Goal: Navigation & Orientation: Find specific page/section

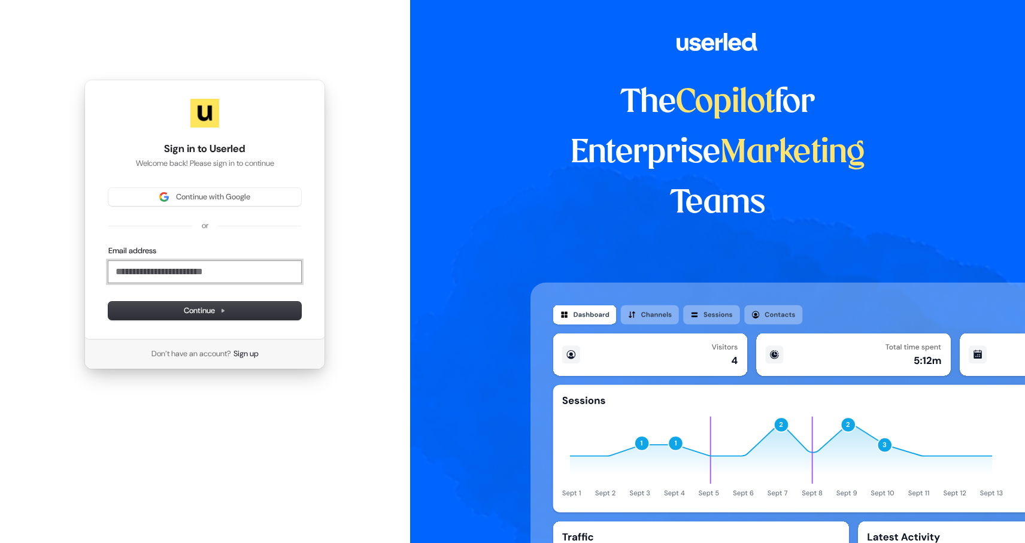
click at [202, 275] on input "Email address" at bounding box center [204, 272] width 193 height 22
click at [108, 246] on button "submit" at bounding box center [108, 246] width 0 height 0
click at [213, 317] on button "Continue" at bounding box center [204, 311] width 193 height 18
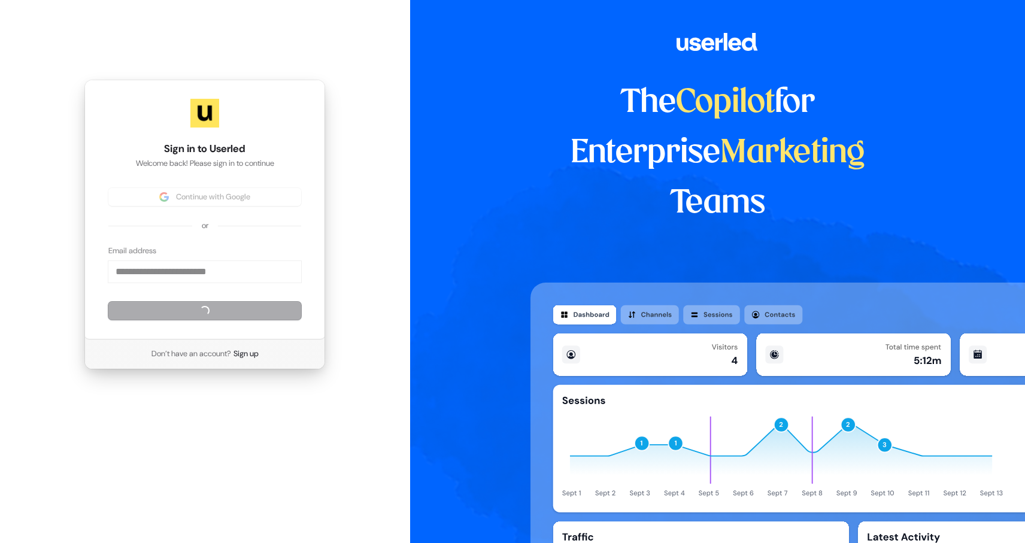
type input "**********"
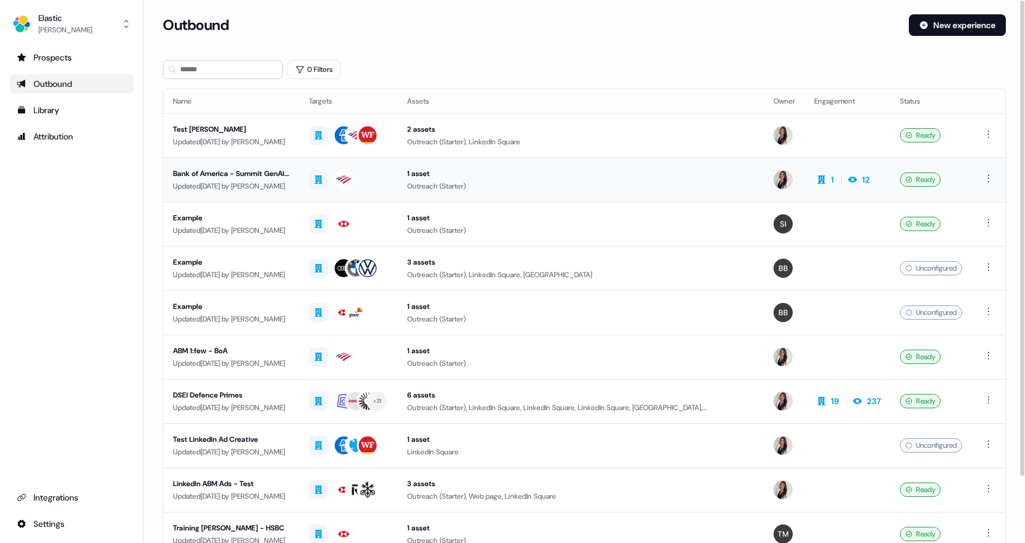
click at [258, 183] on div "Updated 7 days ago by Kelly Manrique" at bounding box center [231, 186] width 117 height 12
click at [48, 110] on div "Library" at bounding box center [72, 110] width 110 height 12
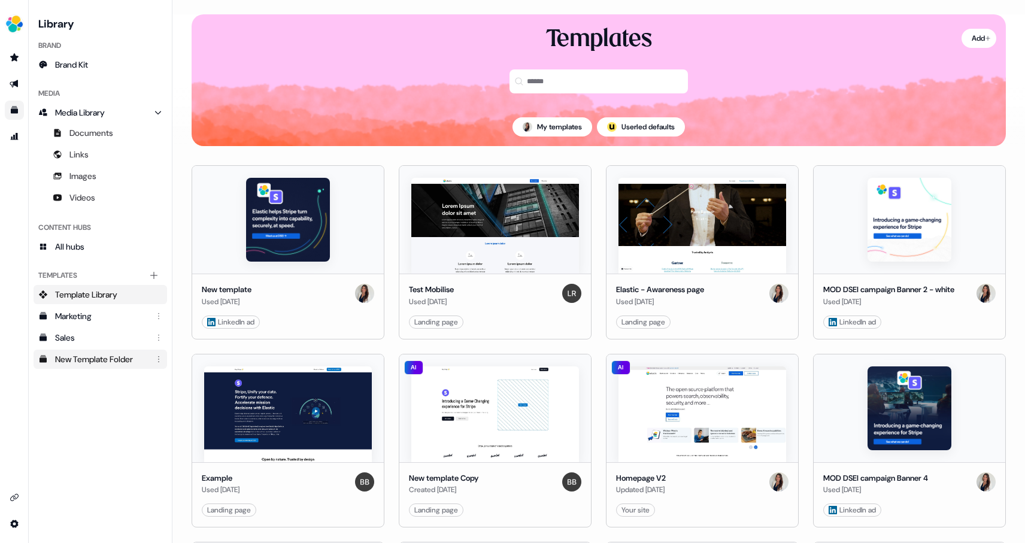
click at [97, 360] on div "New Template Folder" at bounding box center [101, 359] width 93 height 12
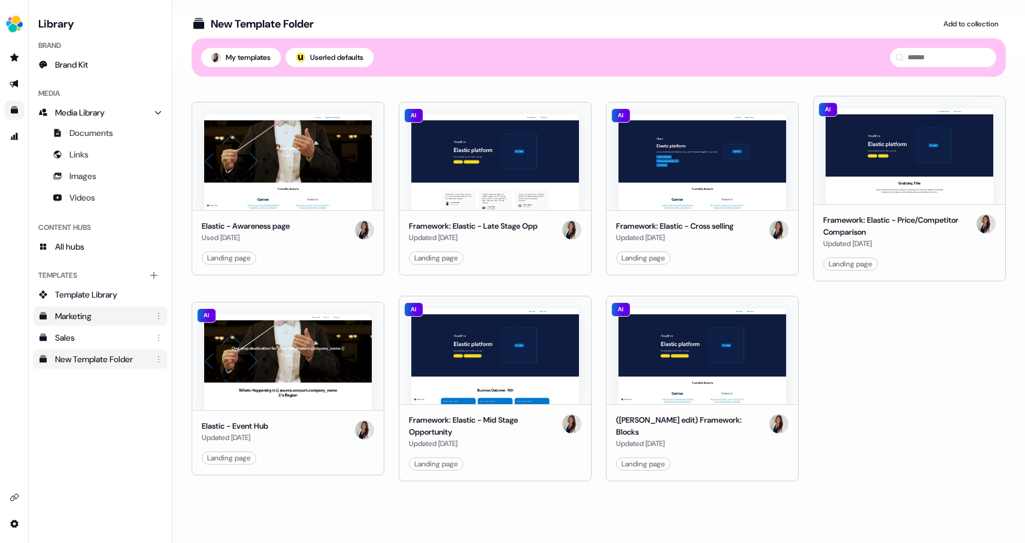
click at [83, 313] on div "Marketing" at bounding box center [101, 316] width 93 height 12
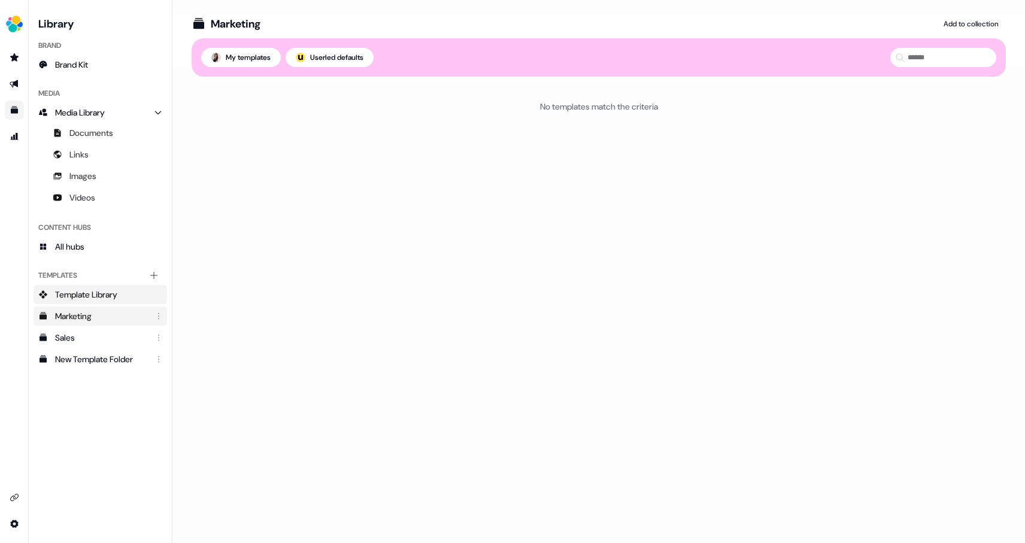
click at [92, 298] on span "Template Library" at bounding box center [86, 295] width 62 height 12
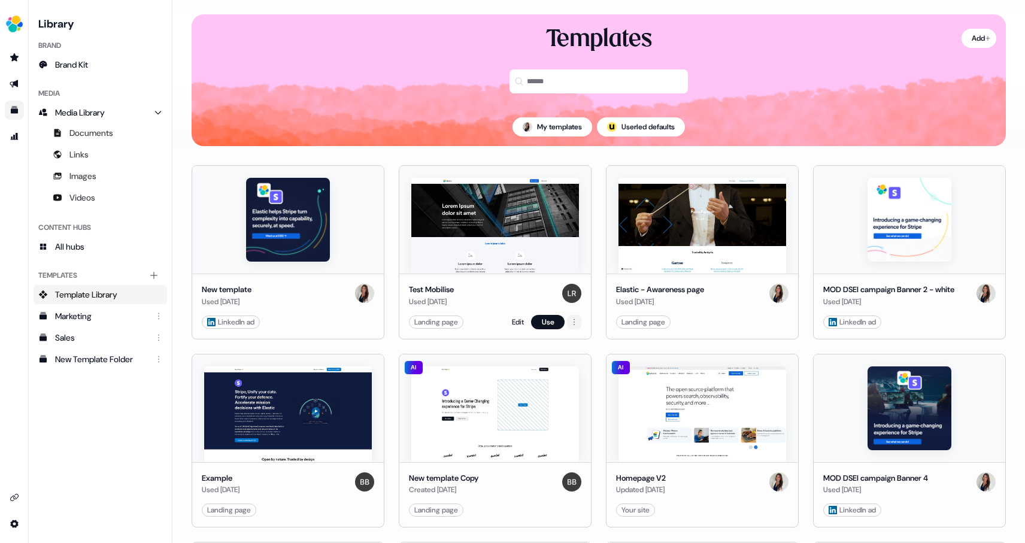
click at [573, 320] on html "For the best experience switch devices to a bigger screen. Go to Userled.io Lib…" at bounding box center [512, 271] width 1025 height 543
click at [723, 384] on div "New Template Folder" at bounding box center [724, 384] width 78 height 19
click at [119, 362] on div "New Template Folder" at bounding box center [101, 359] width 93 height 12
